Goal: Information Seeking & Learning: Learn about a topic

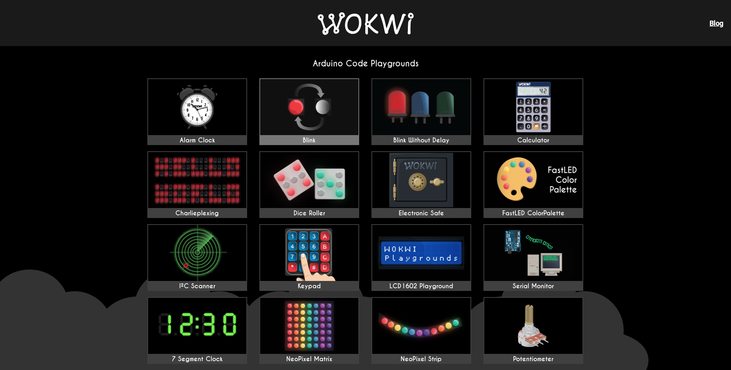
click at [310, 97] on img at bounding box center [309, 107] width 98 height 56
click at [495, 178] on img at bounding box center [533, 180] width 98 height 56
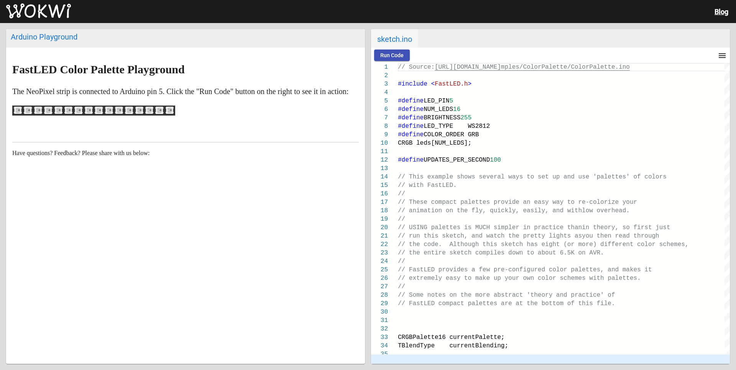
drag, startPoint x: 130, startPoint y: 257, endPoint x: 242, endPoint y: 254, distance: 112.0
click at [252, 269] on div "FastLED Color Palette Playground The NeoPixel strip is connected to Arduino pin…" at bounding box center [185, 206] width 359 height 316
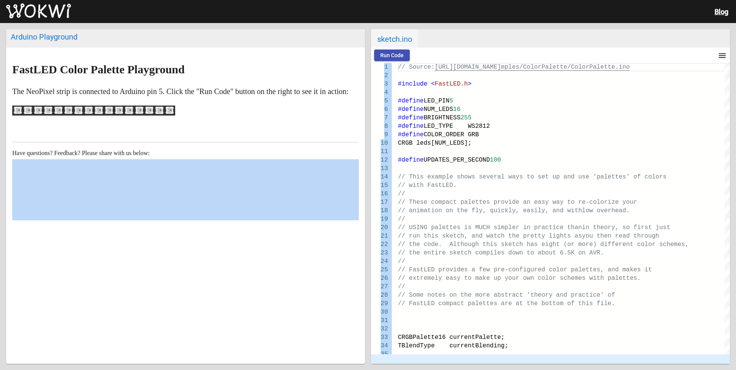
drag, startPoint x: 240, startPoint y: 301, endPoint x: 288, endPoint y: 312, distance: 49.1
click at [294, 342] on div "FastLED Color Palette Playground The NeoPixel strip is connected to Arduino pin…" at bounding box center [185, 206] width 359 height 316
